Goal: Use online tool/utility: Utilize a website feature to perform a specific function

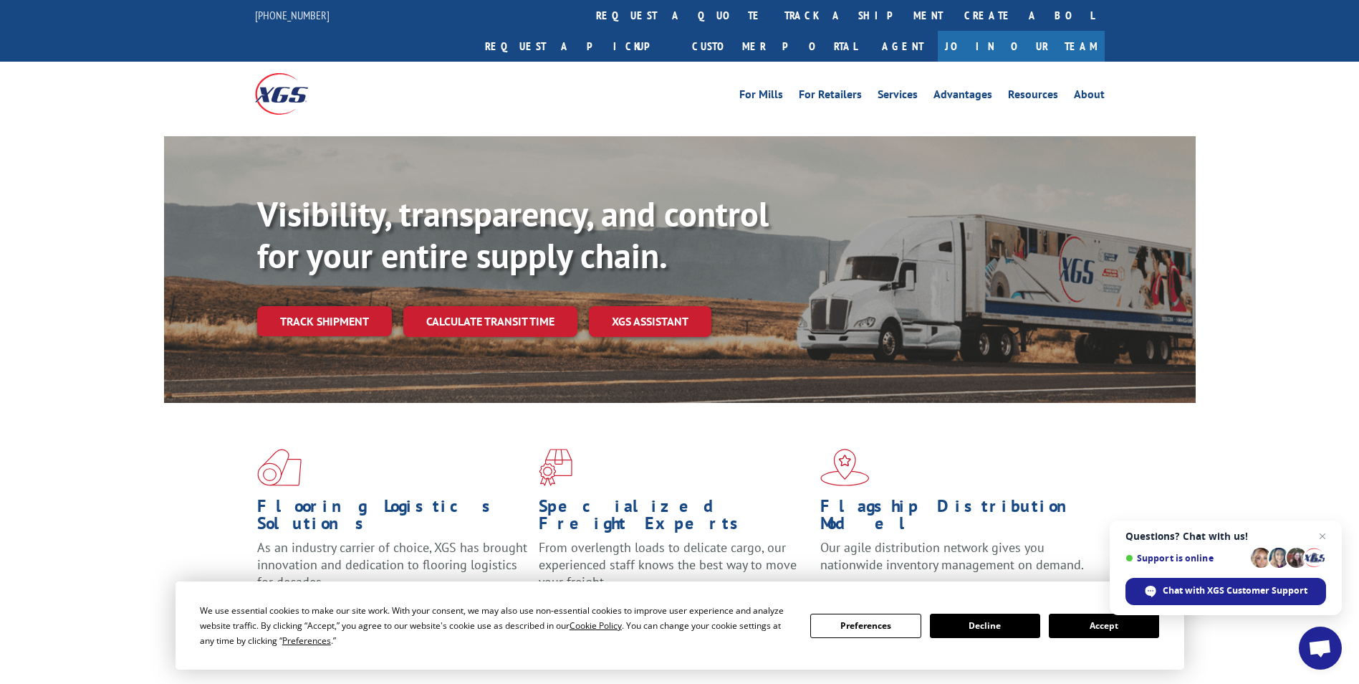
click at [1096, 628] on button "Accept" at bounding box center [1104, 625] width 110 height 24
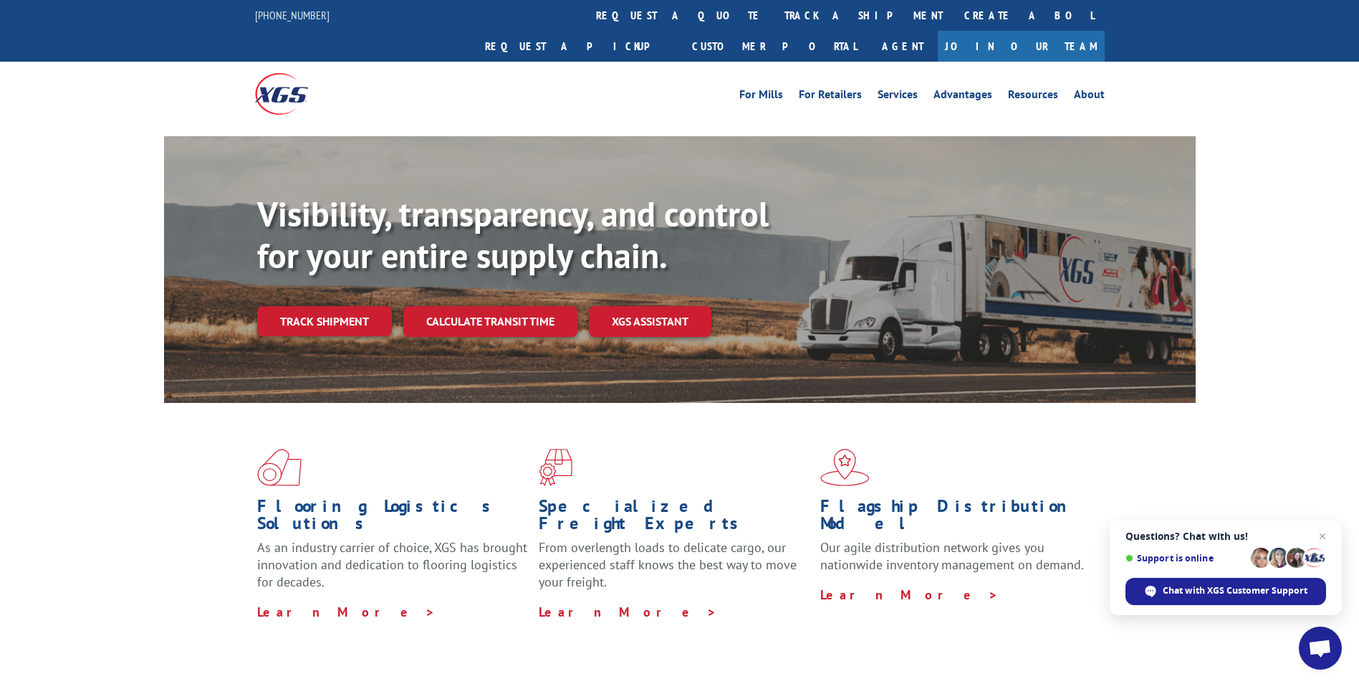
drag, startPoint x: 1323, startPoint y: 535, endPoint x: 1218, endPoint y: 474, distance: 121.1
click at [1323, 534] on span "Close chat" at bounding box center [1322, 535] width 17 height 17
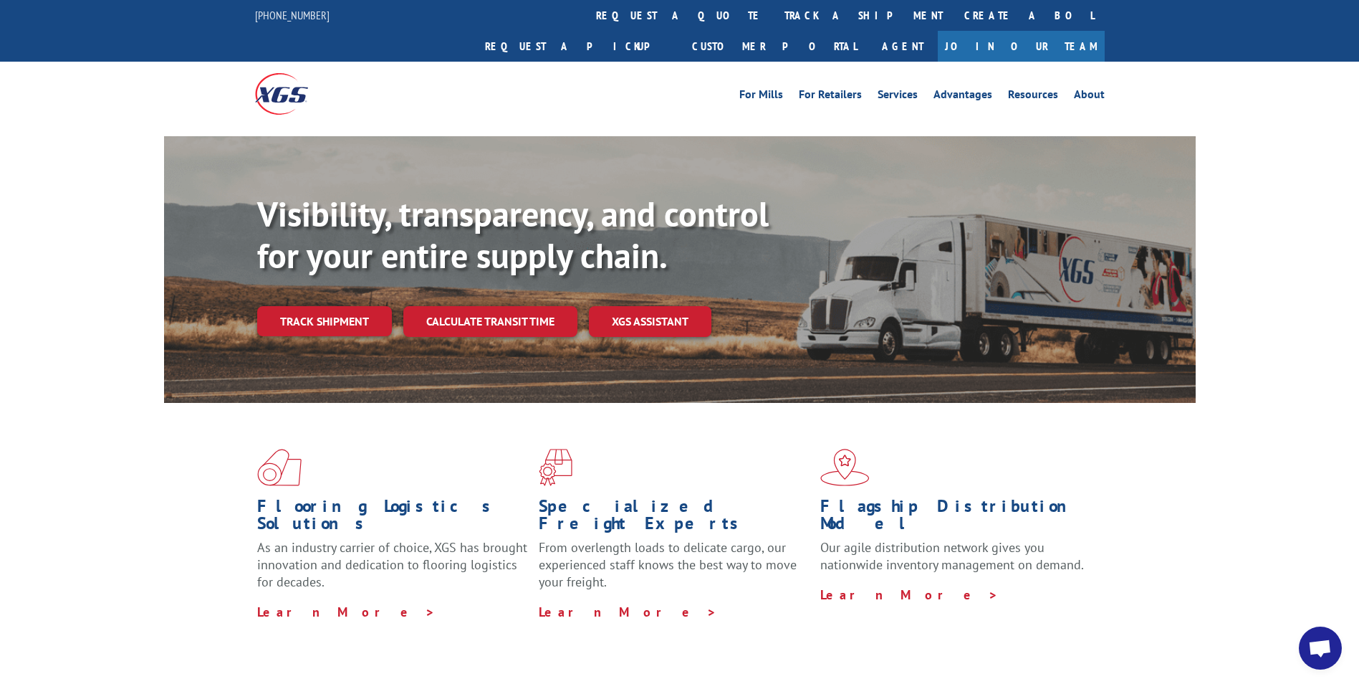
drag, startPoint x: 516, startPoint y: 292, endPoint x: 637, endPoint y: 306, distance: 121.9
click at [516, 306] on link "Calculate transit time" at bounding box center [490, 321] width 174 height 31
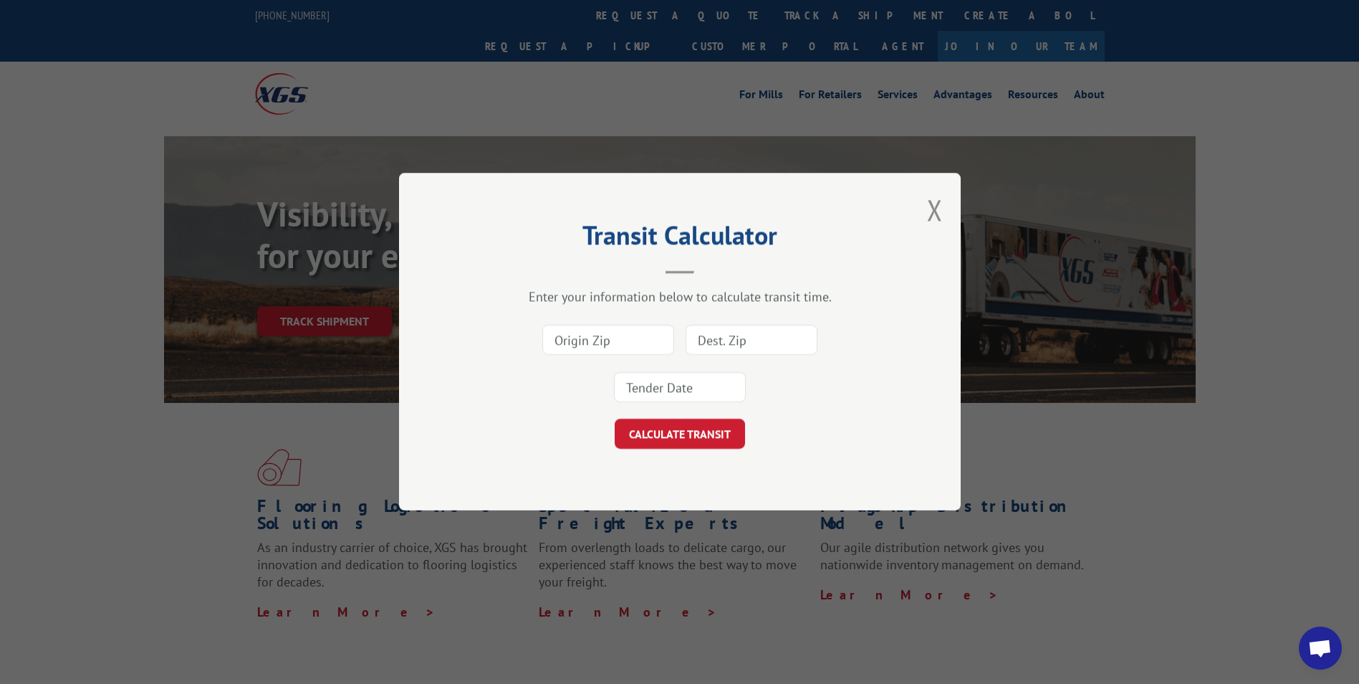
click at [613, 345] on input at bounding box center [608, 340] width 132 height 30
paste input "60712"
type input "60712"
click at [736, 344] on input at bounding box center [752, 340] width 132 height 30
click at [755, 330] on input at bounding box center [752, 340] width 132 height 30
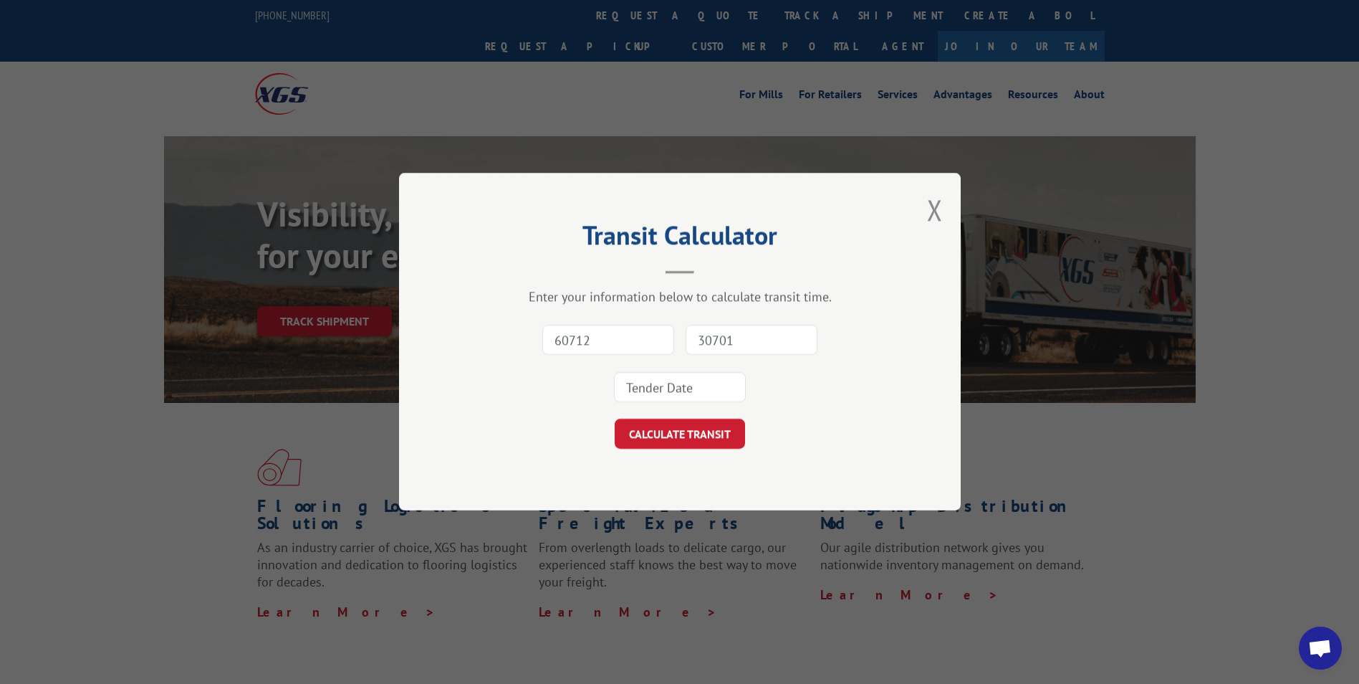
type input "30701"
click at [670, 388] on input at bounding box center [680, 388] width 132 height 30
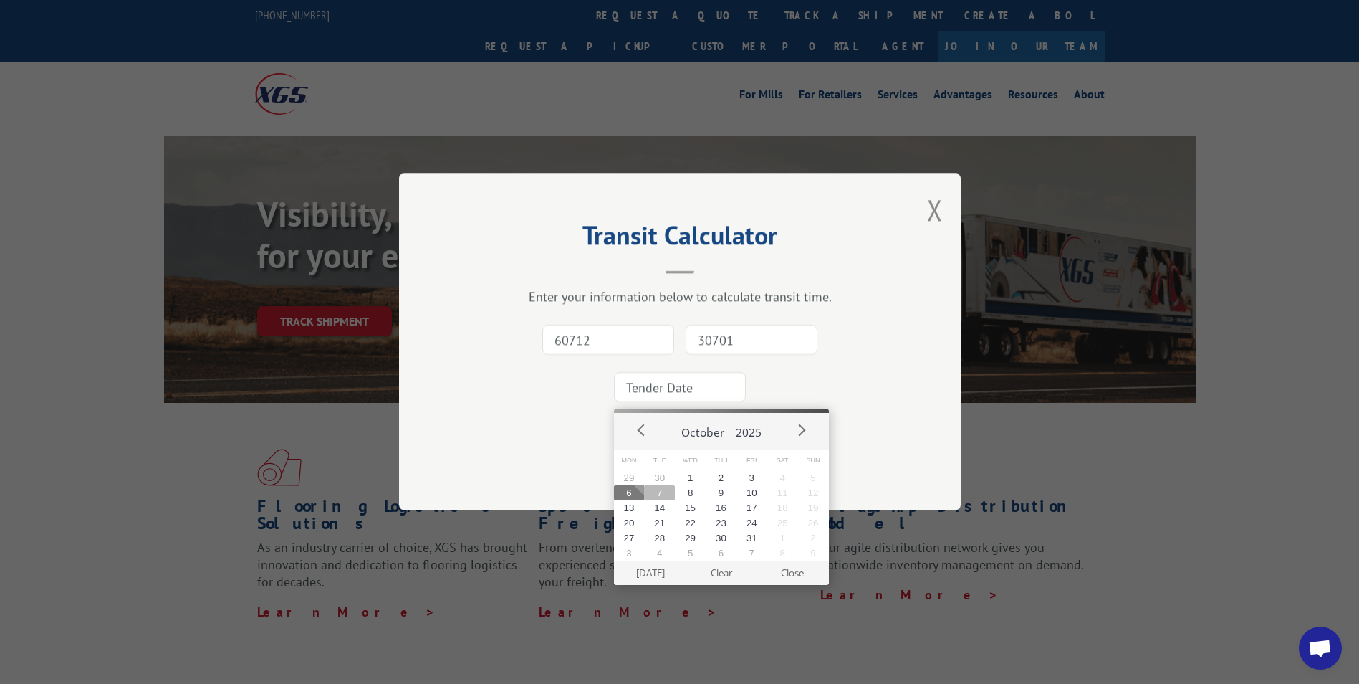
click at [666, 494] on button "7" at bounding box center [659, 492] width 31 height 15
type input "[DATE]"
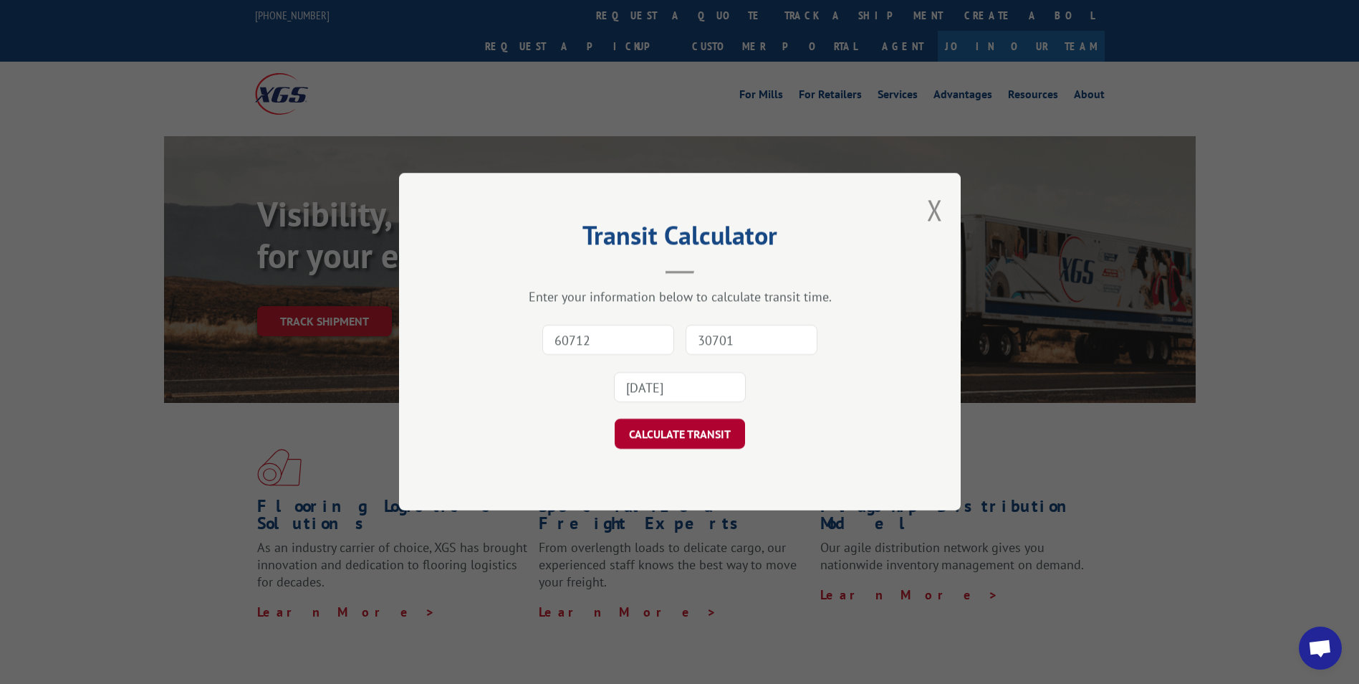
click at [671, 429] on button "CALCULATE TRANSIT" at bounding box center [680, 434] width 130 height 30
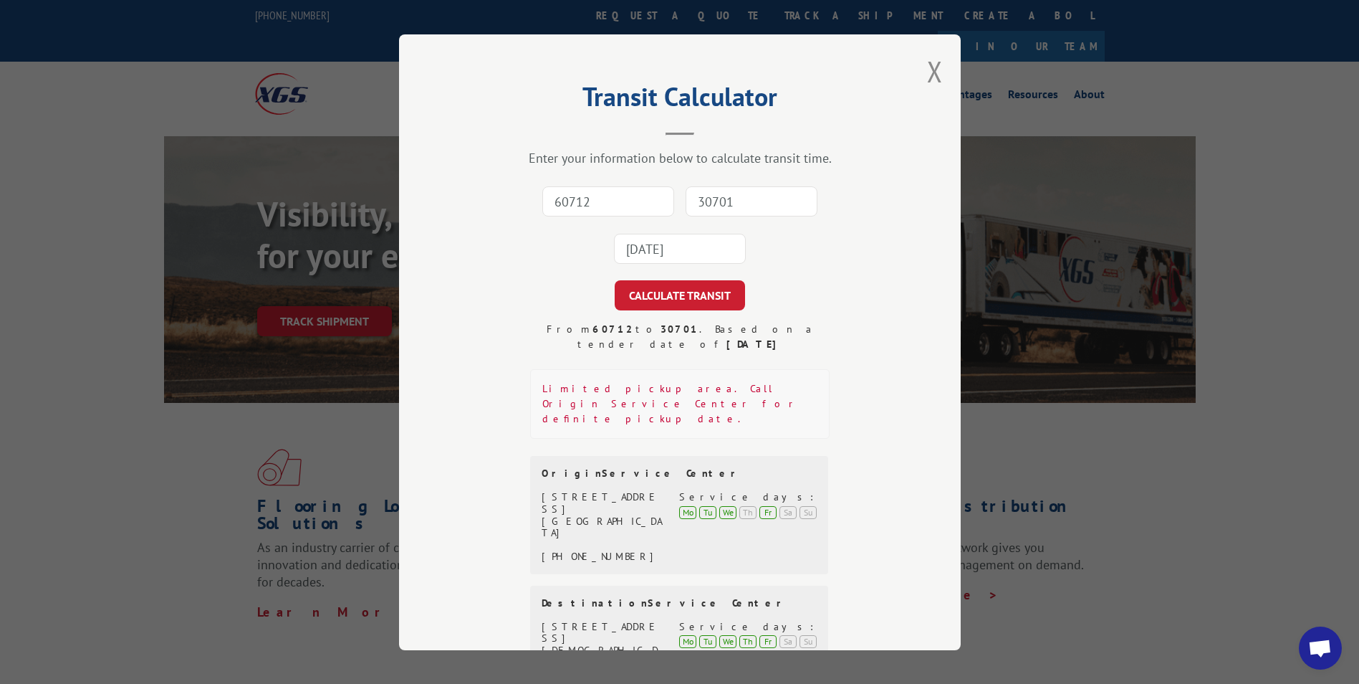
click at [596, 198] on input "60712" at bounding box center [608, 201] width 132 height 30
paste input "93036"
type input "93036"
drag, startPoint x: 718, startPoint y: 200, endPoint x: 718, endPoint y: 209, distance: 9.3
click at [718, 200] on input "30701" at bounding box center [752, 201] width 132 height 30
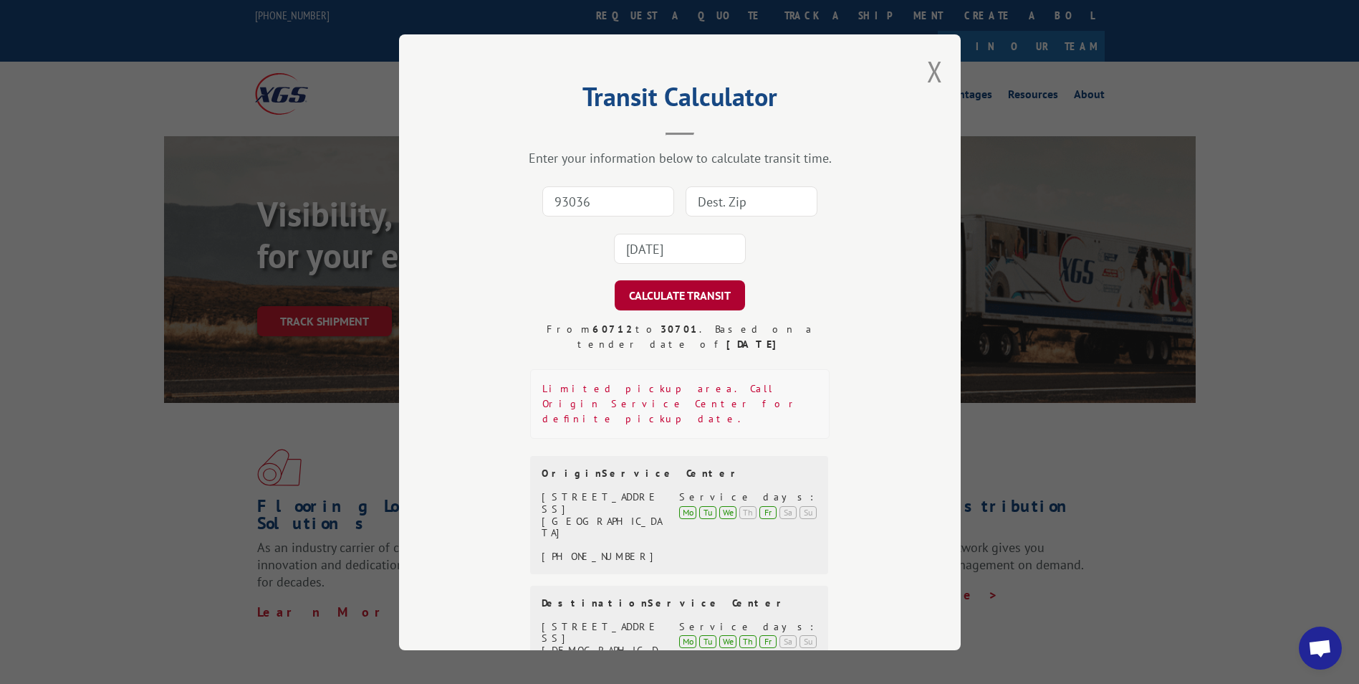
type input "32218"
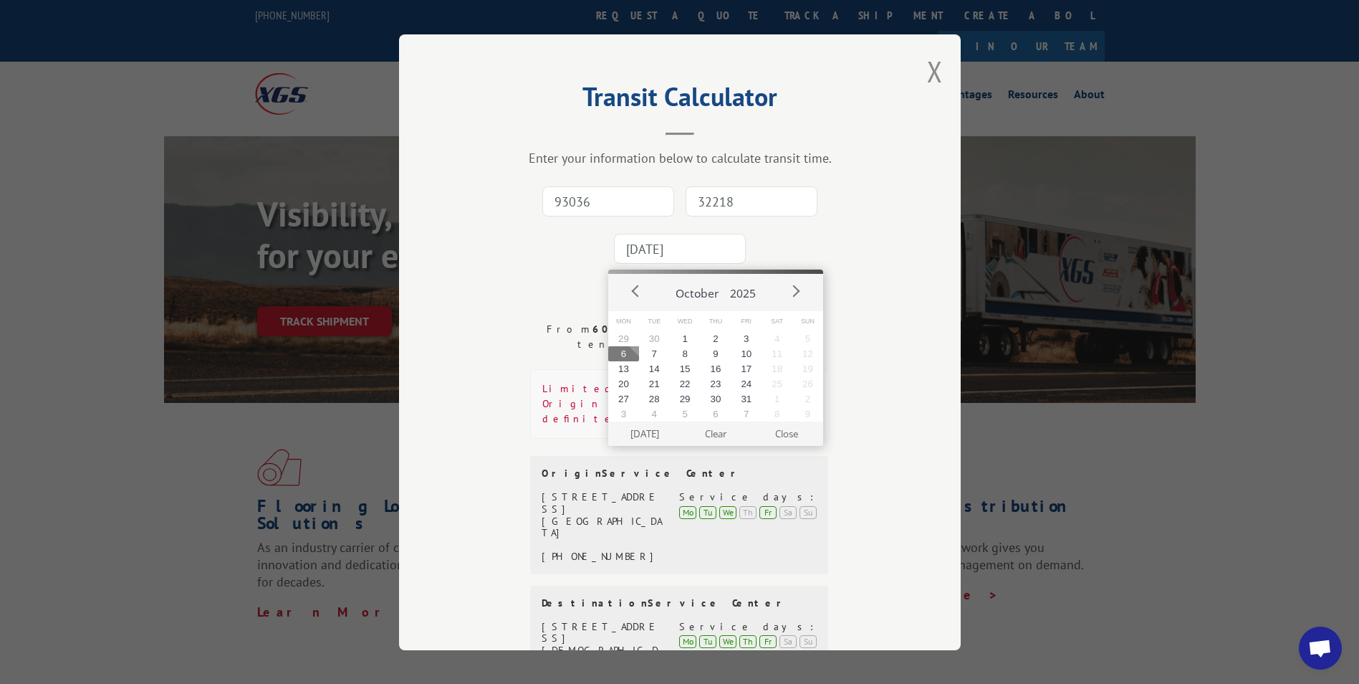
click at [671, 246] on input "[DATE]" at bounding box center [680, 249] width 132 height 30
drag, startPoint x: 659, startPoint y: 357, endPoint x: 683, endPoint y: 309, distance: 53.8
click at [658, 357] on button "7" at bounding box center [654, 353] width 31 height 15
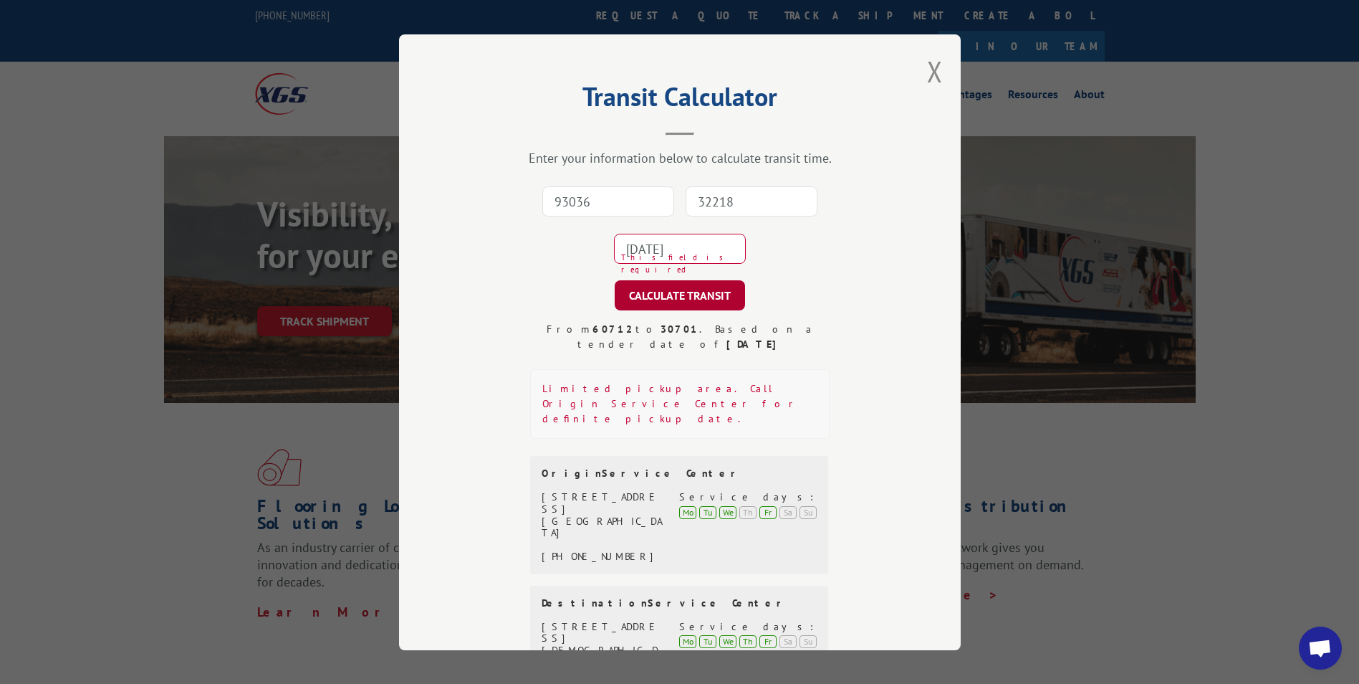
click at [689, 294] on button "CALCULATE TRANSIT" at bounding box center [680, 295] width 130 height 30
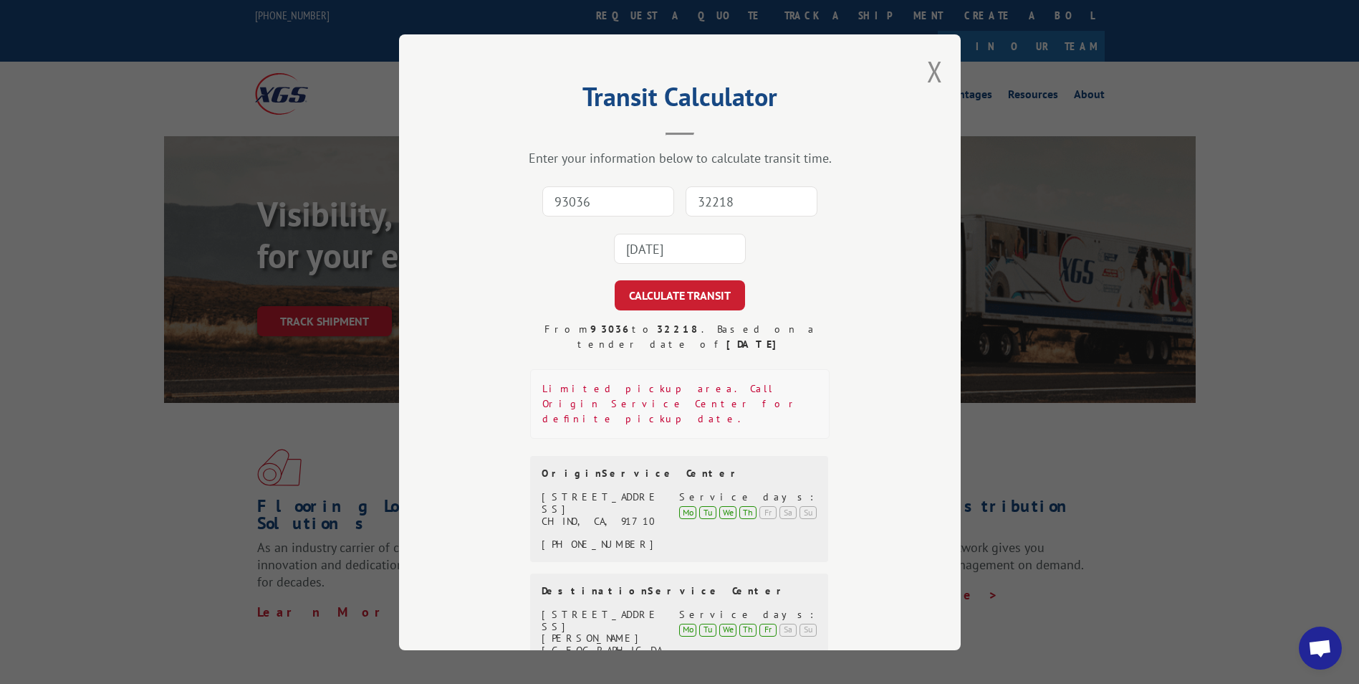
click at [570, 198] on input "93036" at bounding box center [608, 201] width 132 height 30
click at [574, 209] on input "93036" at bounding box center [608, 201] width 132 height 30
paste input "93036"
type input "93036"
click at [756, 195] on input "32218" at bounding box center [752, 201] width 132 height 30
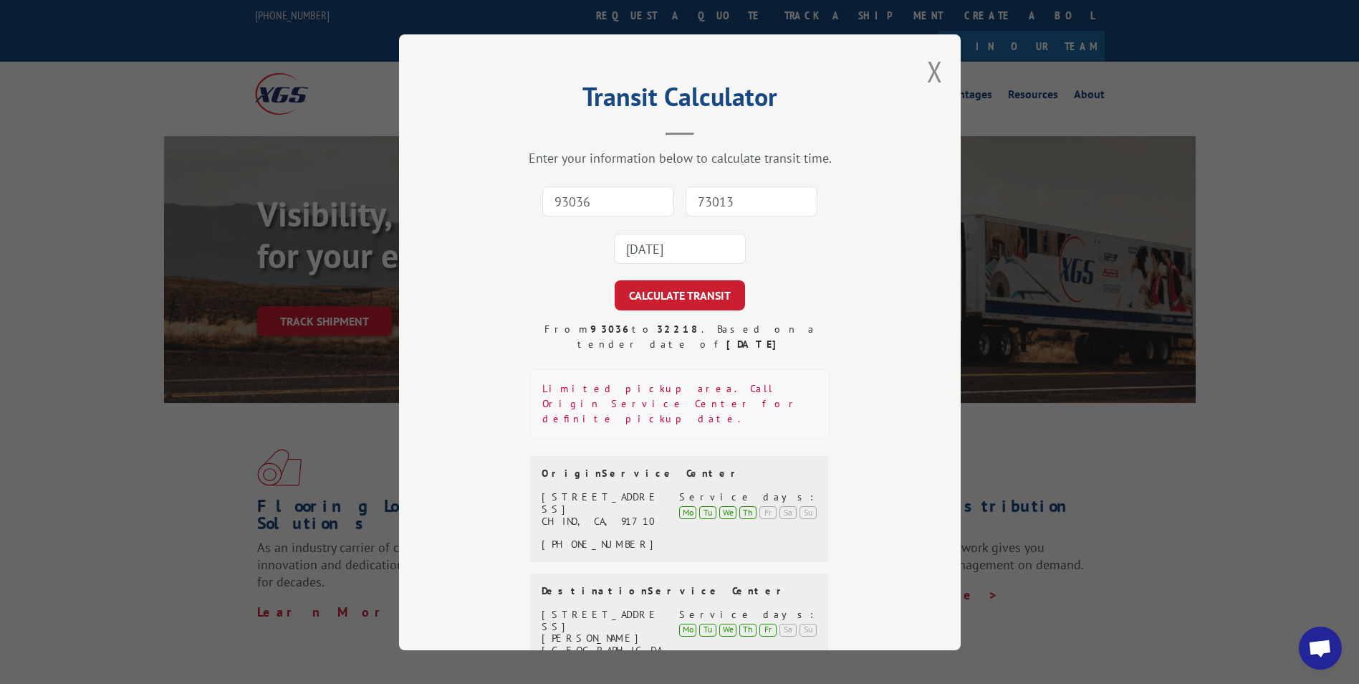
type input "73013"
click at [696, 246] on input "[DATE]" at bounding box center [680, 249] width 132 height 30
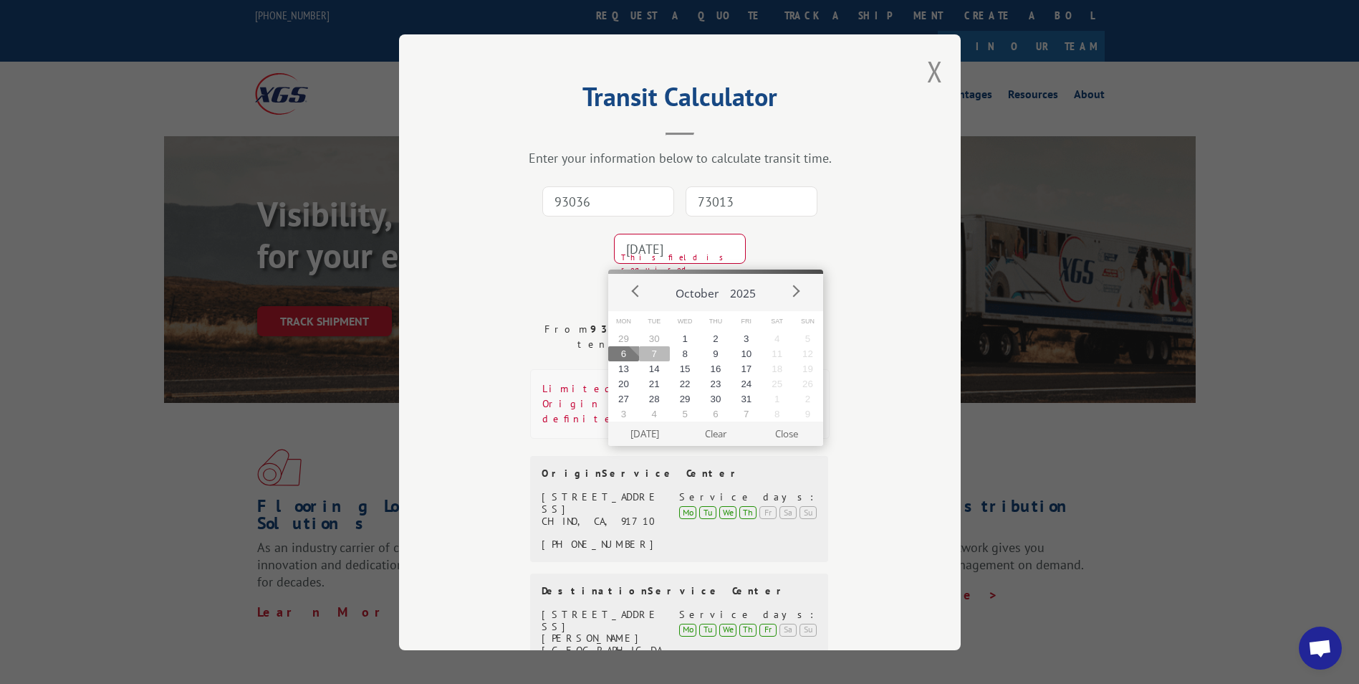
click at [660, 353] on button "7" at bounding box center [654, 353] width 31 height 15
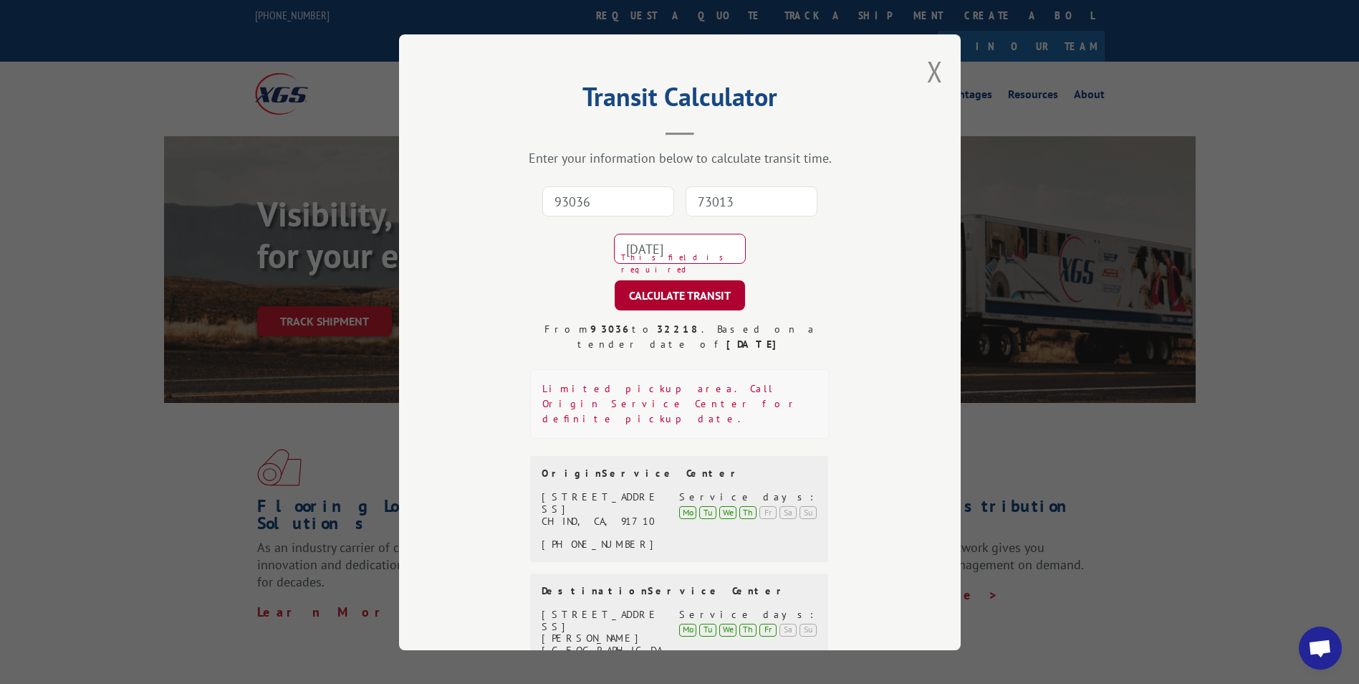
click at [690, 303] on button "CALCULATE TRANSIT" at bounding box center [680, 295] width 130 height 30
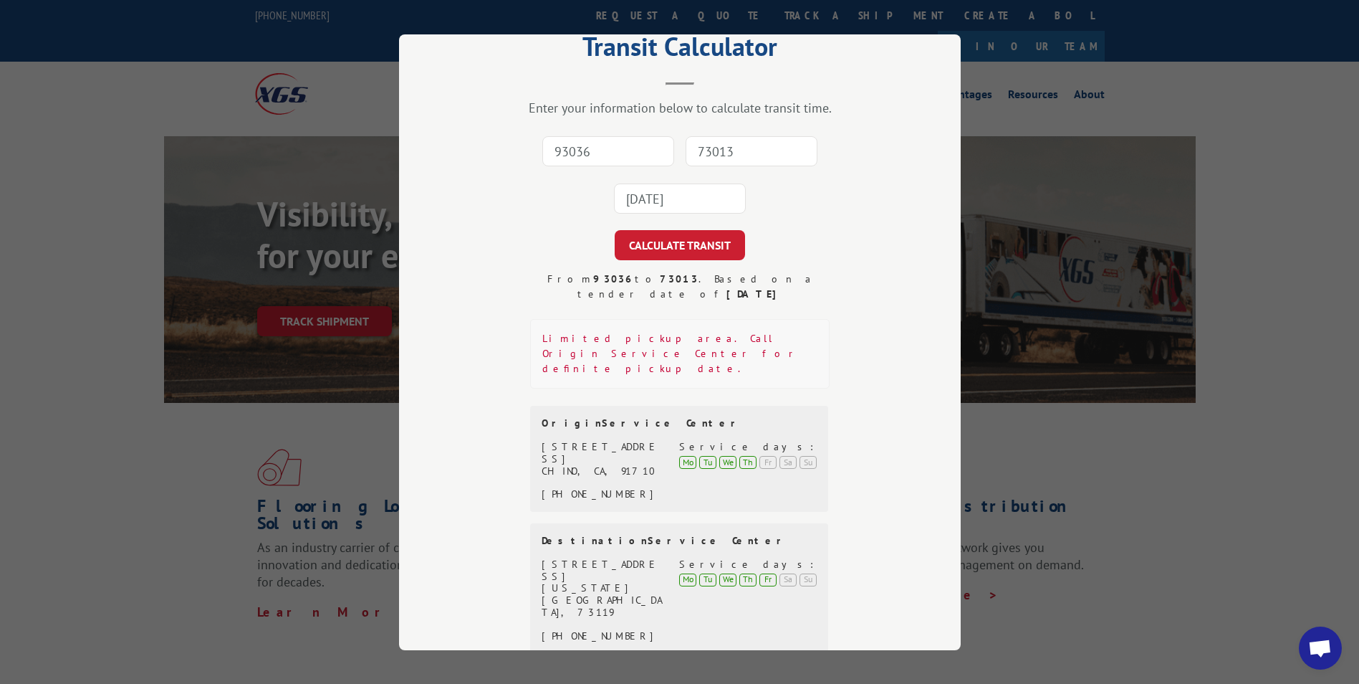
scroll to position [78, 0]
